Goal: Transaction & Acquisition: Purchase product/service

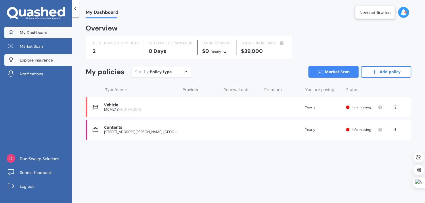
click at [37, 59] on span "Explore insurance" at bounding box center [36, 60] width 33 height 6
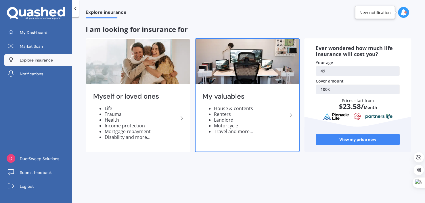
click at [291, 118] on icon at bounding box center [291, 115] width 7 height 7
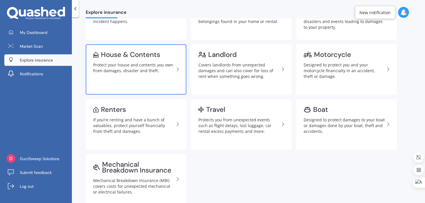
scroll to position [59, 0]
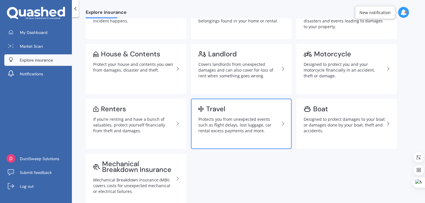
click at [211, 129] on div "Protects you from unexpected events such as flight delays, lost luggage, car re…" at bounding box center [238, 125] width 81 height 17
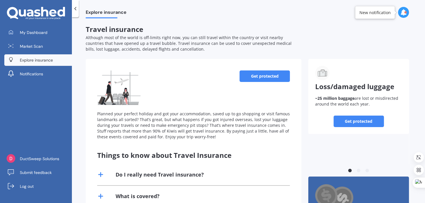
click at [258, 73] on link "Get protected" at bounding box center [265, 76] width 50 height 12
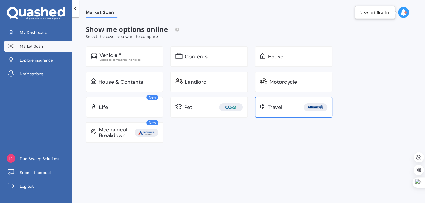
drag, startPoint x: 279, startPoint y: 119, endPoint x: 277, endPoint y: 116, distance: 4.0
click at [277, 116] on div "Vehicle * Excludes commercial vehicles Contents House House & Contents Landlord…" at bounding box center [213, 94] width 254 height 97
click at [277, 116] on div "Travel" at bounding box center [294, 107] width 78 height 21
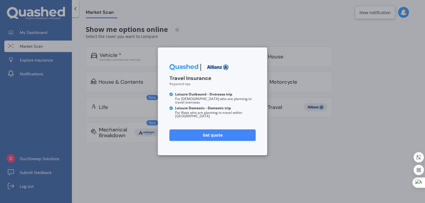
click at [231, 136] on link "Get quote" at bounding box center [212, 135] width 86 height 12
